Goal: Transaction & Acquisition: Purchase product/service

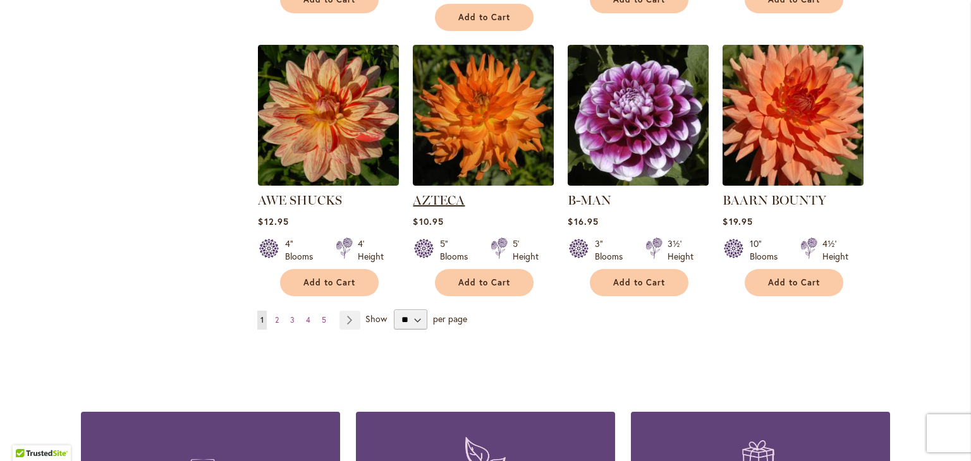
scroll to position [1074, 0]
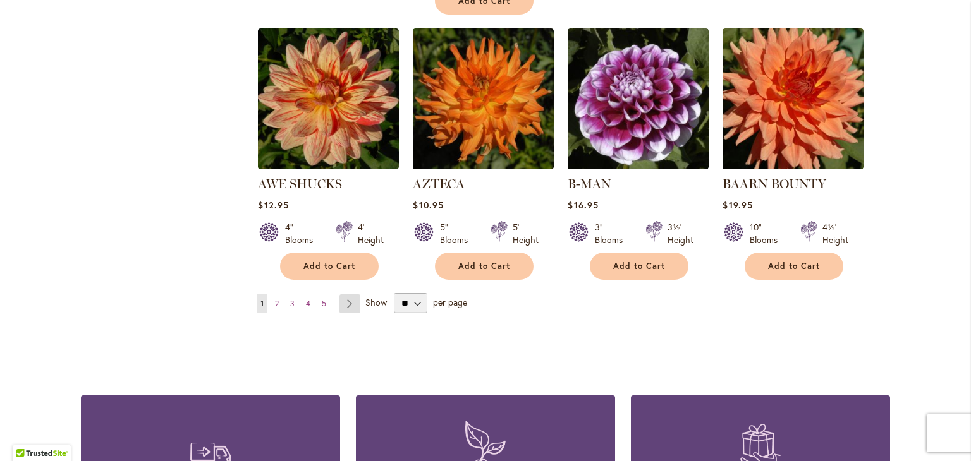
click at [345, 294] on link "Page Next" at bounding box center [349, 303] width 21 height 19
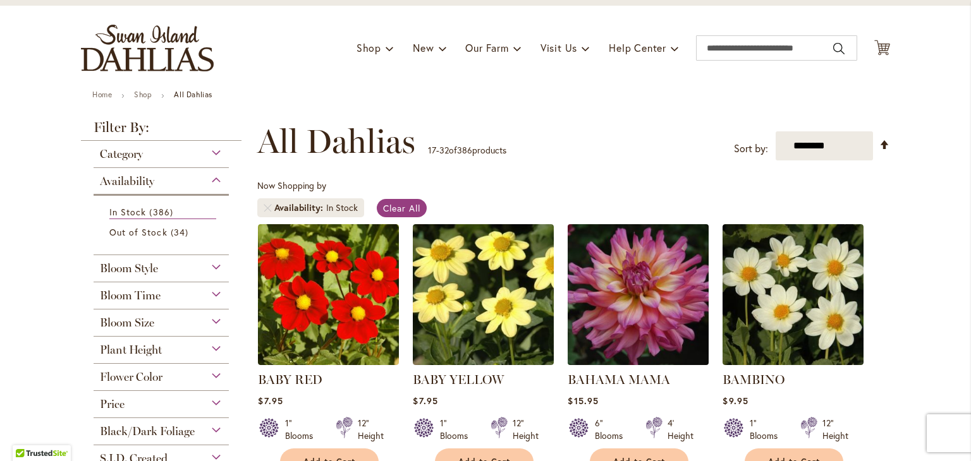
scroll to position [126, 0]
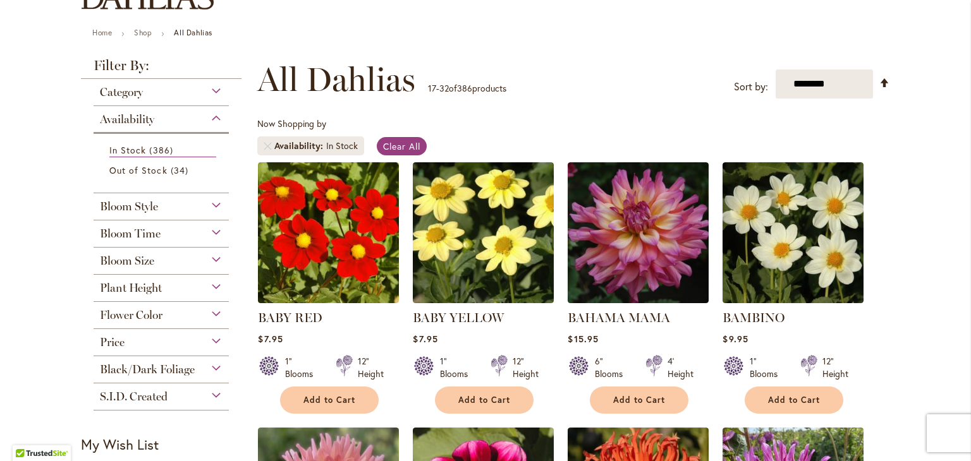
click at [267, 363] on div at bounding box center [269, 367] width 22 height 25
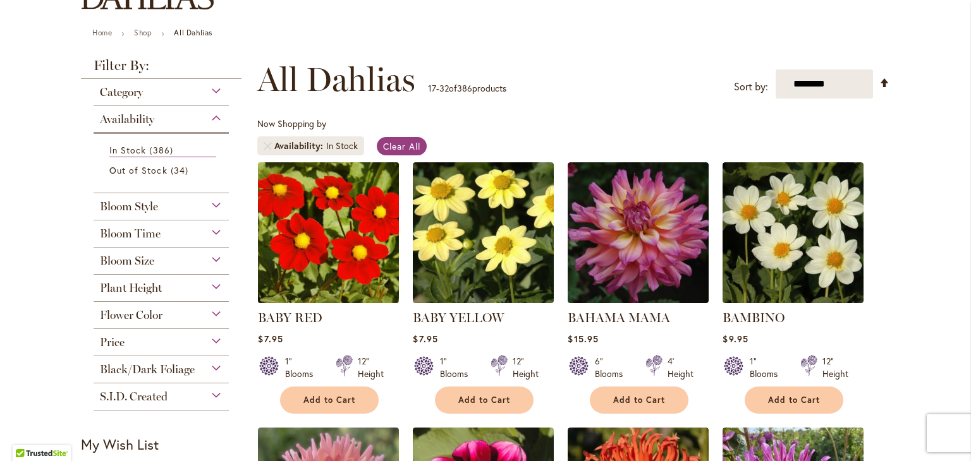
click at [301, 228] on img at bounding box center [329, 233] width 148 height 148
click at [301, 230] on img at bounding box center [329, 233] width 148 height 148
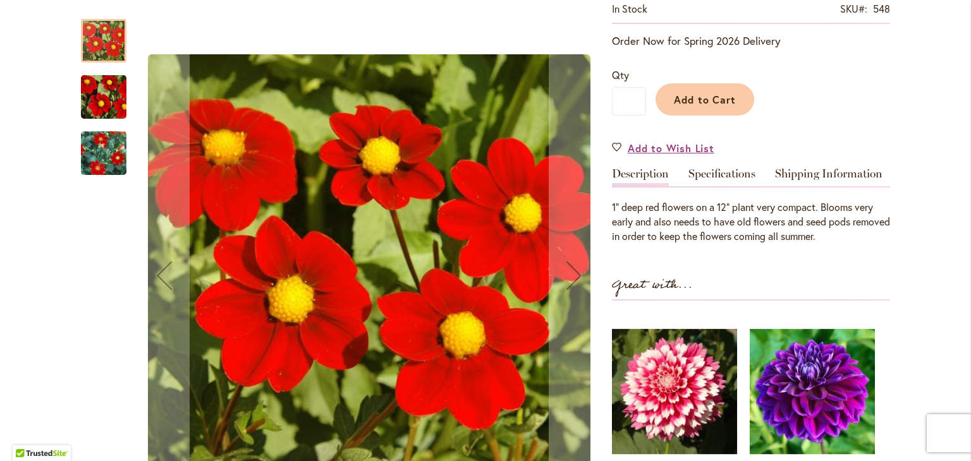
scroll to position [190, 0]
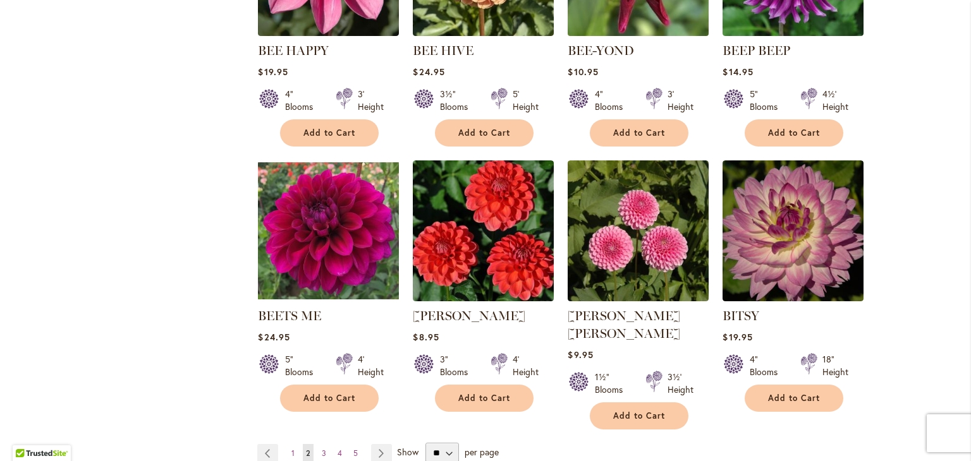
scroll to position [948, 0]
